Goal: Task Accomplishment & Management: Complete application form

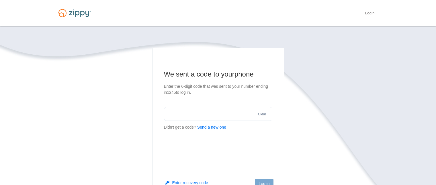
scroll to position [57, 0]
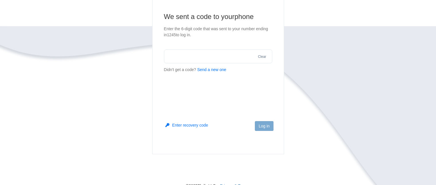
click at [205, 82] on main "We sent a code to your phone Enter the 6-digit code that was sent to your numbe…" at bounding box center [218, 72] width 132 height 164
click at [212, 71] on button "Send a new one" at bounding box center [211, 70] width 29 height 6
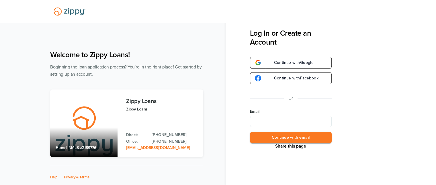
click at [286, 119] on input "Email" at bounding box center [291, 120] width 82 height 11
type input "**********"
click at [290, 136] on button "Continue with email" at bounding box center [291, 137] width 82 height 12
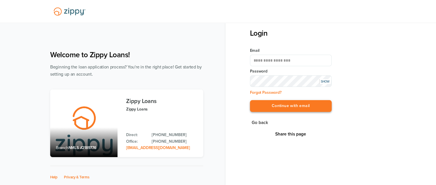
click at [301, 108] on button "Continue with email" at bounding box center [291, 106] width 82 height 12
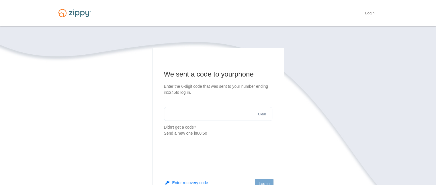
click at [183, 114] on input "text" at bounding box center [218, 114] width 108 height 14
click at [180, 113] on input "*****" at bounding box center [218, 114] width 108 height 14
click at [219, 112] on input "*****" at bounding box center [218, 114] width 108 height 14
type input "*"
type input "******"
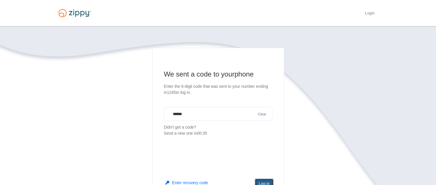
click at [262, 179] on button "Log in" at bounding box center [264, 183] width 18 height 10
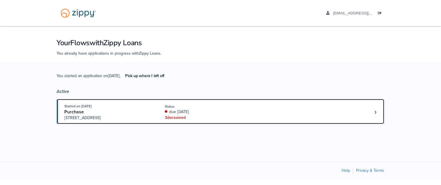
click at [238, 115] on div "3 doc s owed" at bounding box center [203, 117] width 77 height 6
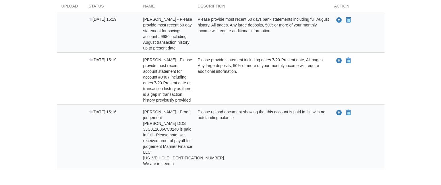
scroll to position [115, 0]
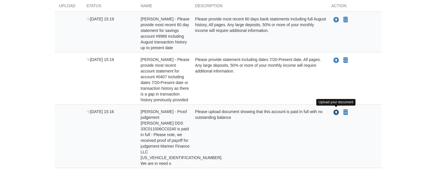
click at [334, 111] on icon "Upload Charles Gullion - Proof judgement David C Gephardt DDS 33C011006CC0240 i…" at bounding box center [337, 113] width 6 height 6
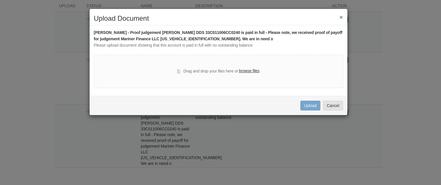
click at [251, 69] on label "browse files" at bounding box center [249, 71] width 20 height 6
click at [0, 0] on input "browse files" at bounding box center [0, 0] width 0 height 0
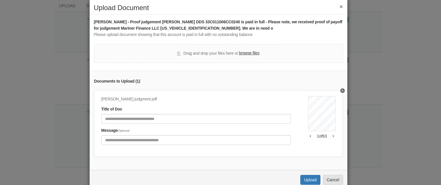
scroll to position [28, 0]
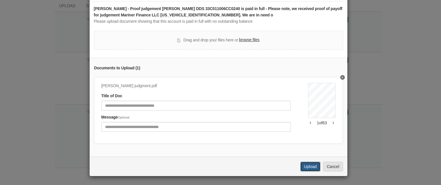
click at [305, 166] on button "Upload" at bounding box center [310, 166] width 20 height 10
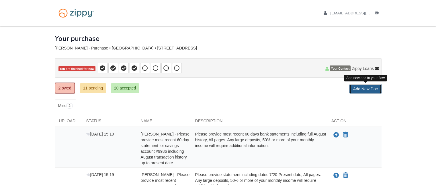
click at [366, 88] on link "Add New Doc" at bounding box center [366, 89] width 32 height 10
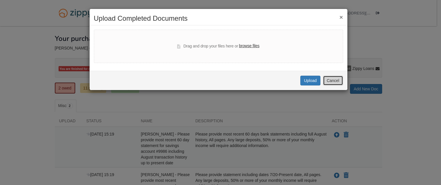
click at [333, 79] on button "Cancel" at bounding box center [333, 80] width 20 height 10
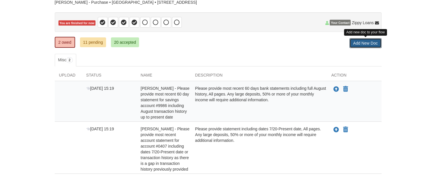
scroll to position [79, 0]
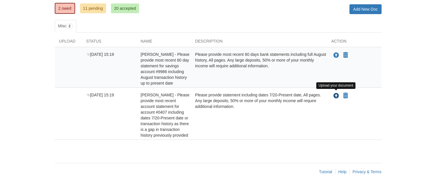
click at [337, 95] on icon "Upload Charles Gullion - Please provide most recent account statement for accou…" at bounding box center [337, 96] width 6 height 6
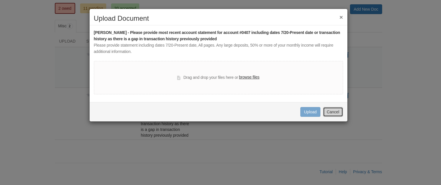
click at [339, 112] on button "Cancel" at bounding box center [333, 112] width 20 height 10
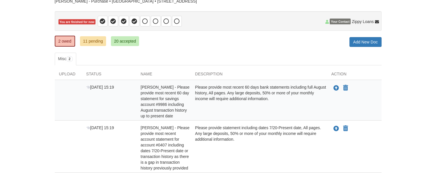
scroll to position [0, 0]
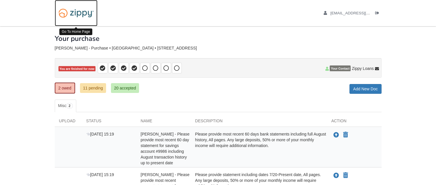
click at [77, 13] on img at bounding box center [76, 13] width 43 height 15
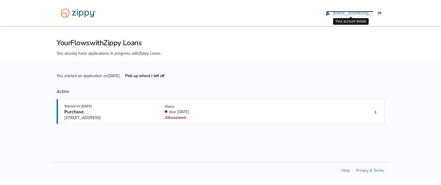
click at [356, 13] on span "[EMAIL_ADDRESS][DOMAIN_NAME]" at bounding box center [366, 13] width 66 height 4
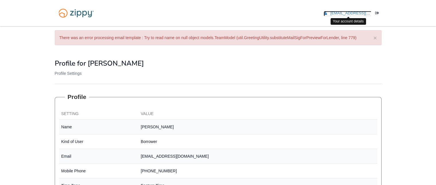
click at [327, 13] on icon "edit profile" at bounding box center [325, 13] width 3 height 4
click at [374, 39] on button "×" at bounding box center [375, 38] width 3 height 6
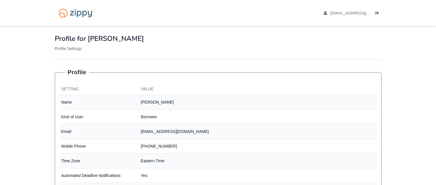
click at [71, 52] on div "Profile for Charles Gullion My Profile Profile Settings" at bounding box center [218, 42] width 327 height 33
click at [71, 48] on p "Profile Settings" at bounding box center [218, 49] width 327 height 6
click at [351, 11] on span "[EMAIL_ADDRESS][DOMAIN_NAME]" at bounding box center [364, 13] width 66 height 4
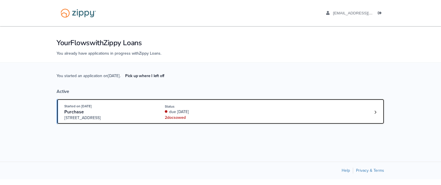
click at [380, 111] on link "Started on Aug. 6th, 2025 Purchase 3401 N. Meadowview Place, Muncie, IN, 47303 …" at bounding box center [221, 111] width 328 height 26
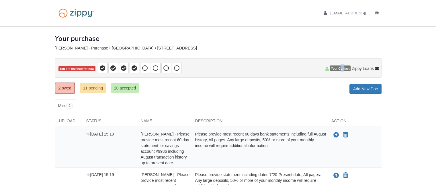
click at [342, 70] on span "Your Contact" at bounding box center [340, 68] width 21 height 6
click at [325, 69] on p "You are finished for now" at bounding box center [218, 68] width 327 height 20
click at [326, 68] on icon at bounding box center [326, 69] width 3 height 4
click at [95, 120] on div "Status" at bounding box center [109, 122] width 55 height 9
click at [73, 105] on span "2" at bounding box center [69, 106] width 7 height 6
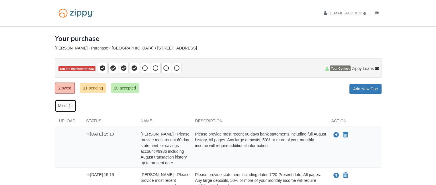
click at [72, 105] on span "2" at bounding box center [69, 106] width 7 height 6
click at [335, 69] on span "Your Contact" at bounding box center [340, 68] width 21 height 6
drag, startPoint x: 322, startPoint y: 68, endPoint x: 327, endPoint y: 67, distance: 5.0
click at [324, 69] on p "You are finished for now" at bounding box center [218, 68] width 327 height 20
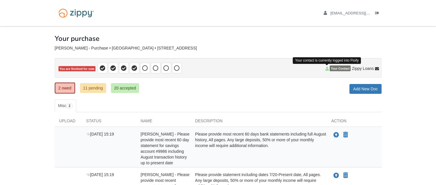
click at [327, 68] on icon at bounding box center [326, 69] width 3 height 4
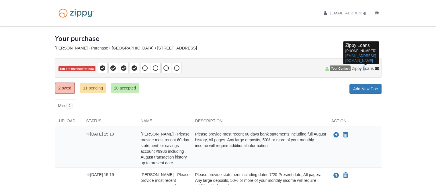
click at [364, 69] on span "Zippy Loans" at bounding box center [363, 68] width 22 height 6
click at [376, 68] on icon at bounding box center [377, 69] width 4 height 4
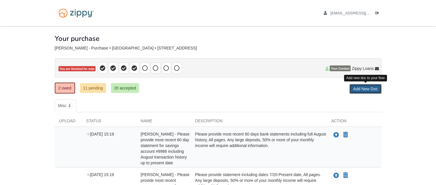
click at [353, 86] on link "Add New Doc" at bounding box center [366, 89] width 32 height 10
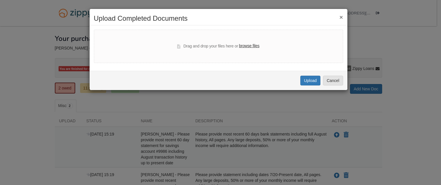
click at [341, 16] on button "×" at bounding box center [340, 17] width 3 height 6
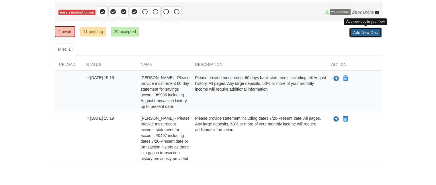
scroll to position [57, 0]
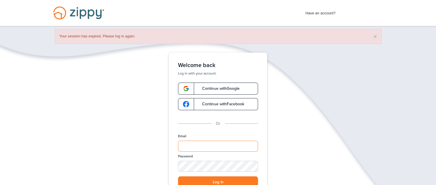
click at [205, 142] on input "Email" at bounding box center [218, 145] width 80 height 11
type input "**********"
click at [222, 179] on button "Log in" at bounding box center [218, 182] width 80 height 12
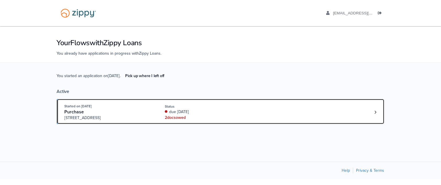
click at [302, 117] on div "Started on Aug. 6th, 2025 Purchase 3401 N. Meadowview Place, Muncie, IN, 47303 …" at bounding box center [217, 112] width 306 height 18
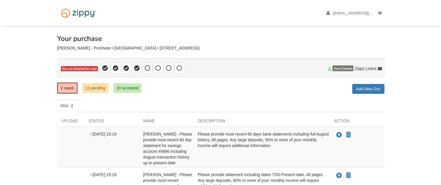
scroll to position [79, 0]
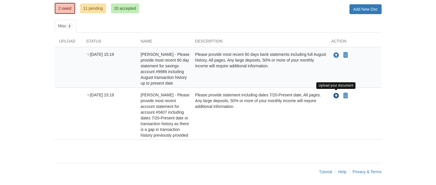
click at [336, 94] on icon "Upload Charles Gullion - Please provide most recent account statement for accou…" at bounding box center [337, 96] width 6 height 6
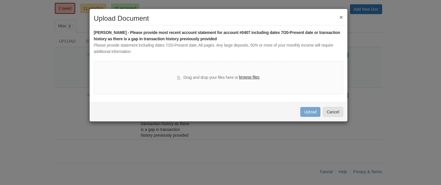
click at [251, 77] on label "browse files" at bounding box center [249, 77] width 20 height 6
click at [0, 0] on input "browse files" at bounding box center [0, 0] width 0 height 0
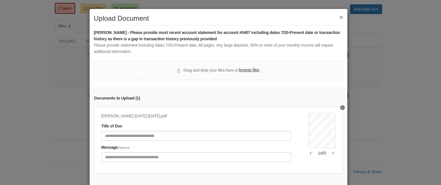
scroll to position [34, 0]
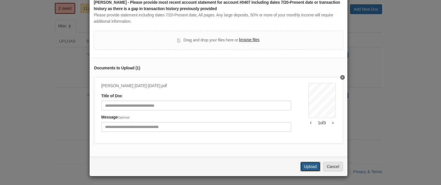
click at [303, 166] on button "Upload" at bounding box center [310, 166] width 20 height 10
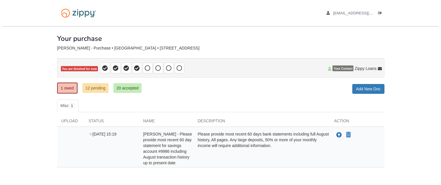
scroll to position [28, 0]
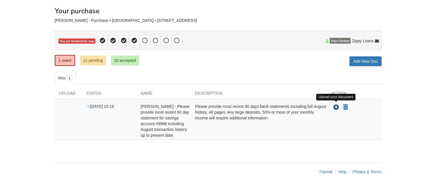
click at [337, 106] on icon "Upload Charles Gullion - Please provide most recent 60 day statement for saving…" at bounding box center [337, 107] width 6 height 6
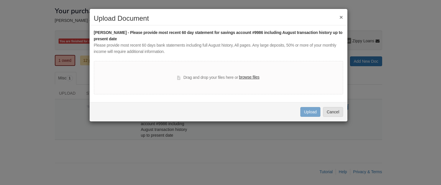
click at [255, 76] on label "browse files" at bounding box center [249, 77] width 20 height 6
click at [0, 0] on input "browse files" at bounding box center [0, 0] width 0 height 0
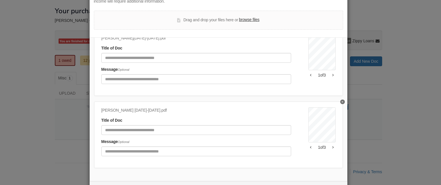
scroll to position [74, 0]
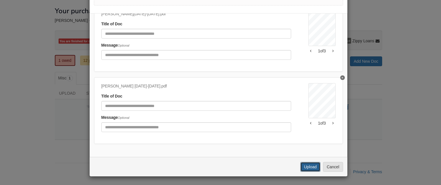
click at [302, 167] on button "Upload" at bounding box center [310, 167] width 20 height 10
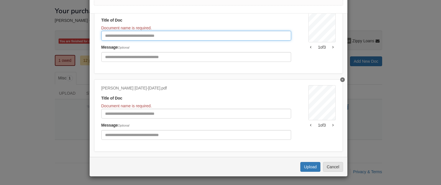
click at [125, 38] on input "Document Title" at bounding box center [196, 36] width 190 height 10
type input "*********"
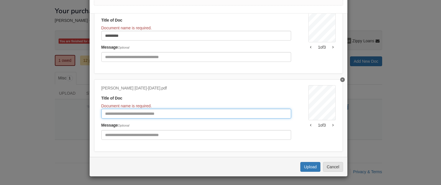
click at [117, 112] on input "Document Title" at bounding box center [196, 113] width 190 height 10
type input "*********"
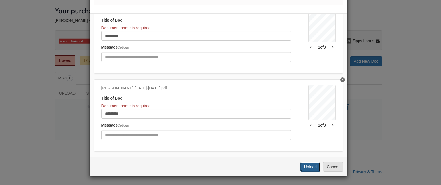
click at [314, 168] on button "Upload" at bounding box center [310, 167] width 20 height 10
